Goal: Navigation & Orientation: Find specific page/section

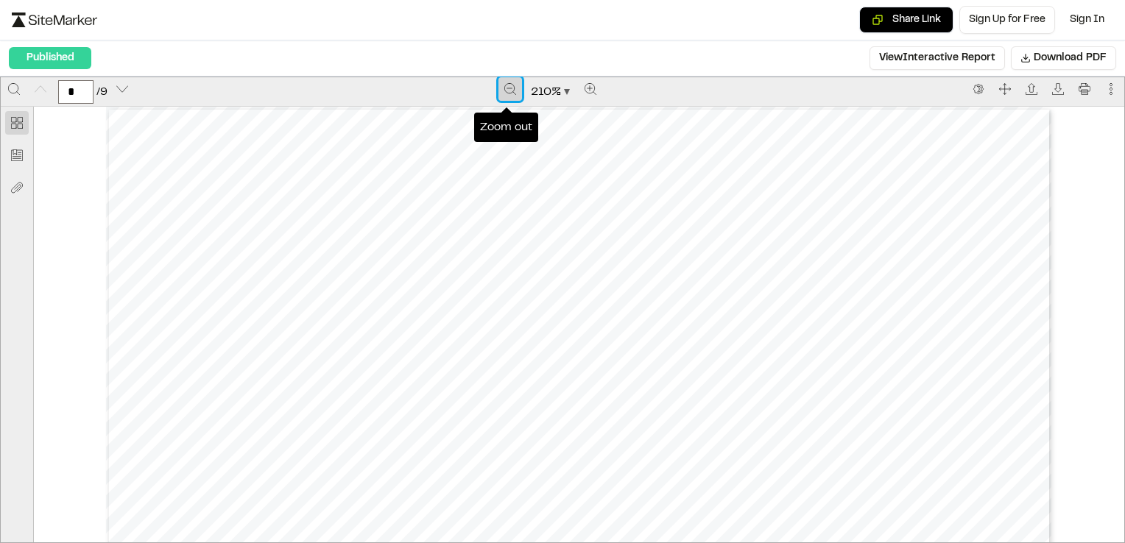
click at [504, 91] on icon "Zoom out" at bounding box center [510, 89] width 12 height 12
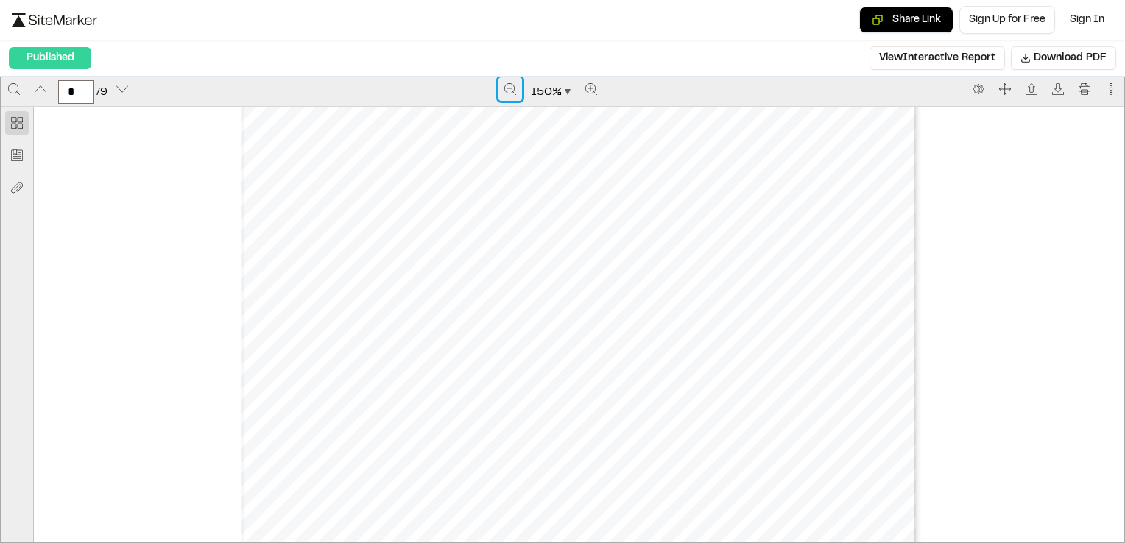
scroll to position [5523, 0]
drag, startPoint x: 344, startPoint y: 234, endPoint x: 427, endPoint y: 230, distance: 83.3
click at [427, 230] on div "Prepared by [PERSON_NAME] - 7 - Created with SiteMarker" at bounding box center [580, 270] width 676 height 875
type input "*"
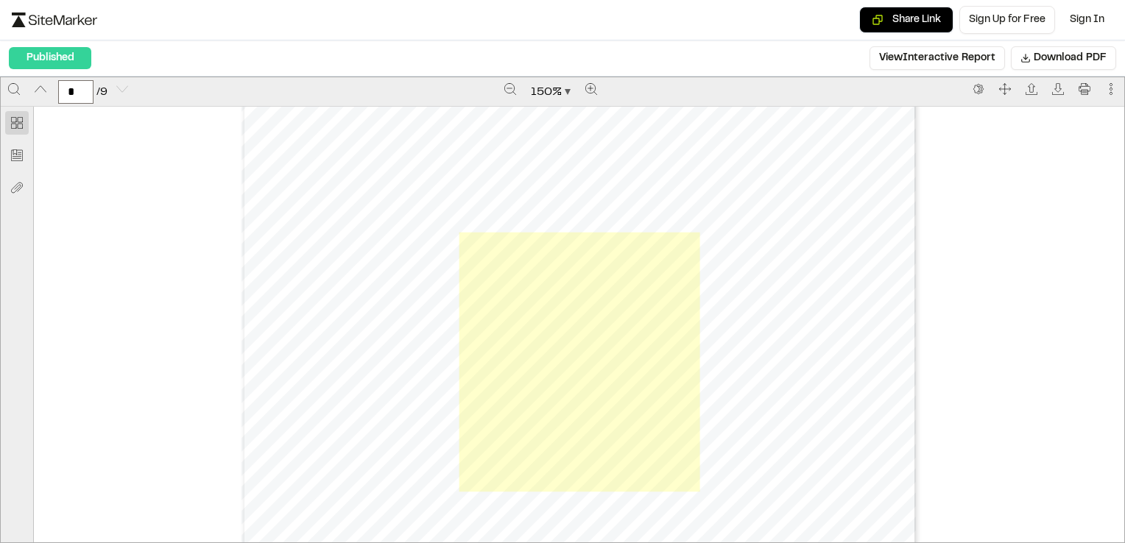
scroll to position [7141, 0]
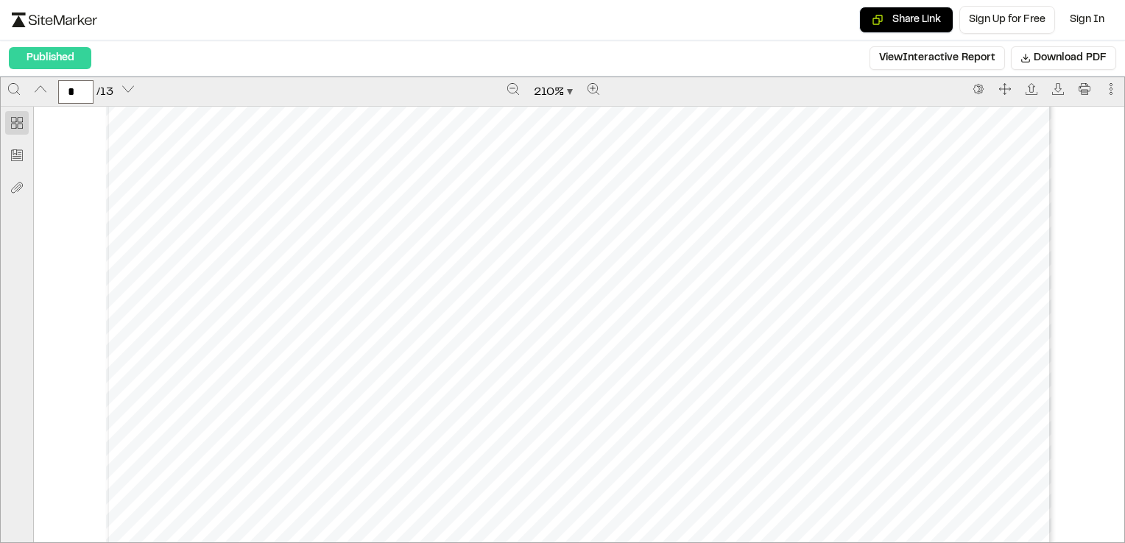
type input "*"
